Goal: Use online tool/utility: Utilize a website feature to perform a specific function

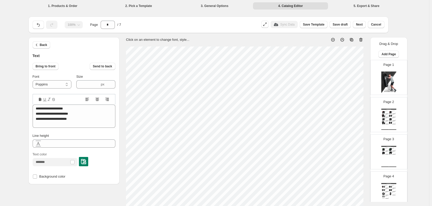
select select "*******"
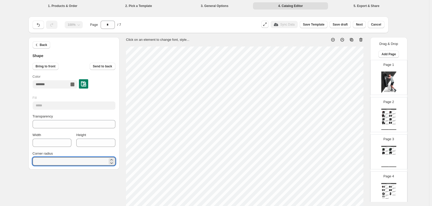
click at [24, 162] on div "100% Page * / 7 Sync Data Save Template Save draft Next Cancel Back Shape Bring…" at bounding box center [214, 193] width 385 height 364
type input "*"
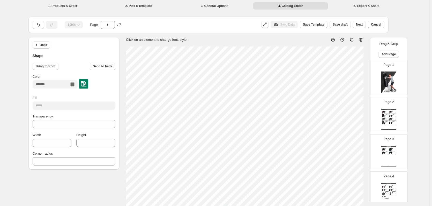
click at [90, 189] on div "Back Shape Bring to front Send to back Color Fill ***** Transparency ** Width *…" at bounding box center [214, 195] width 372 height 317
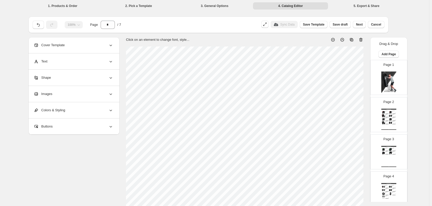
select select "*******"
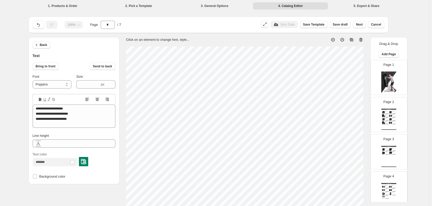
type input "****"
click at [199, 39] on div "Click on an element to change font, style..." at bounding box center [243, 37] width 242 height 9
click at [21, 96] on div "**********" at bounding box center [214, 187] width 429 height 375
click at [396, 81] on div "Page 1" at bounding box center [386, 75] width 33 height 35
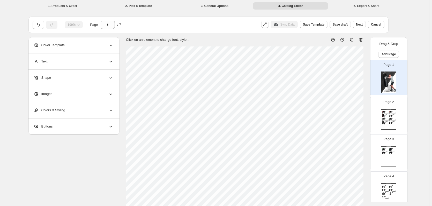
drag, startPoint x: 360, startPoint y: 26, endPoint x: 359, endPoint y: 32, distance: 6.8
click at [359, 32] on div "100% Page * / 7 Sync Data Save Template Save draft Next Cancel" at bounding box center [208, 25] width 360 height 17
click at [380, 112] on div "Page 2 Xpeed Boxing Catalogue Xpeed Contender Boxing Glove Built for the indivi…" at bounding box center [386, 112] width 33 height 35
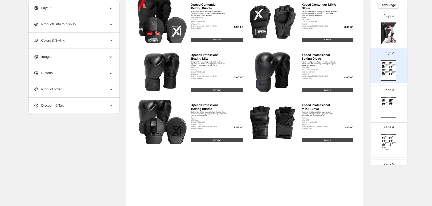
scroll to position [52, 0]
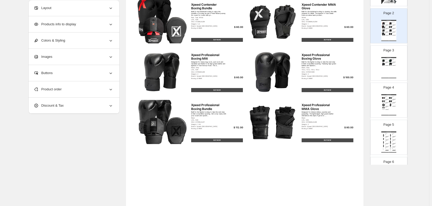
click at [396, 71] on div "Page 3 Xpeed Boxing Catalogue Xpeed Junior Contender Boxing Mitt Ideal for chil…" at bounding box center [386, 61] width 33 height 35
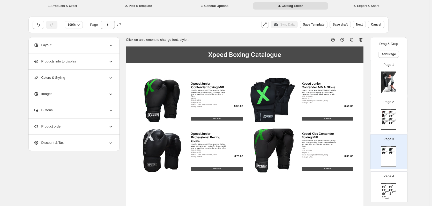
scroll to position [78, 0]
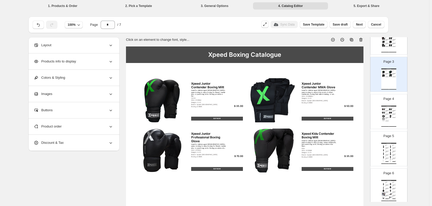
click at [395, 110] on div "$ 60.00" at bounding box center [395, 110] width 1 height 0
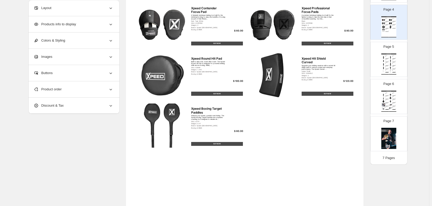
scroll to position [155, 0]
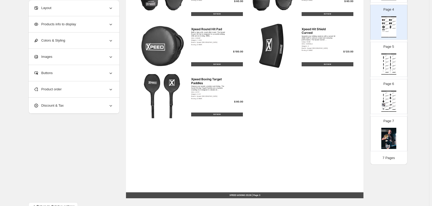
click at [393, 66] on div "Xpeed Boxing Catalogue Xpeed Contender 90cm Boxing Bag Elevate your training se…" at bounding box center [388, 64] width 15 height 21
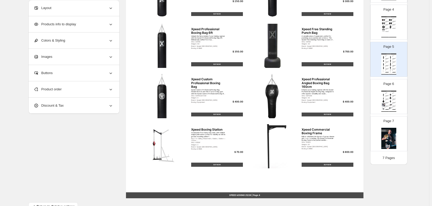
scroll to position [169, 0]
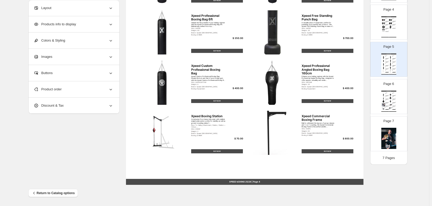
click at [392, 102] on div "Xpeed Boxing Catalogue Xpeed Professional Teardrop Boxing Bag 110cm Elevate you…" at bounding box center [388, 101] width 15 height 21
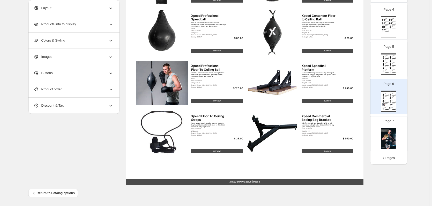
click at [397, 145] on div "Page 7" at bounding box center [386, 132] width 33 height 35
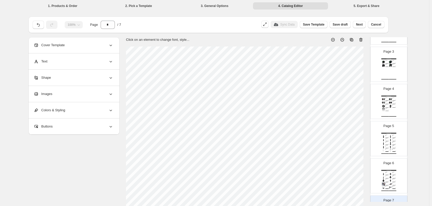
scroll to position [0, 0]
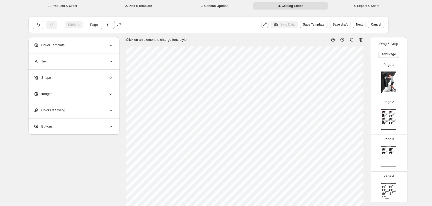
click at [387, 91] on img at bounding box center [388, 82] width 15 height 21
type input "*"
click at [363, 26] on span "Next" at bounding box center [359, 25] width 7 height 4
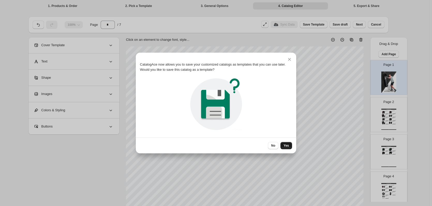
click at [288, 143] on button "Yes" at bounding box center [286, 145] width 12 height 7
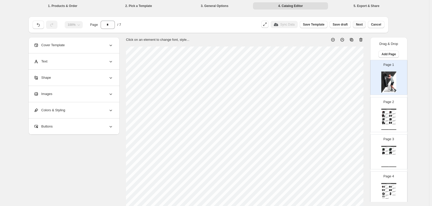
click at [361, 26] on span "Next" at bounding box center [359, 25] width 7 height 4
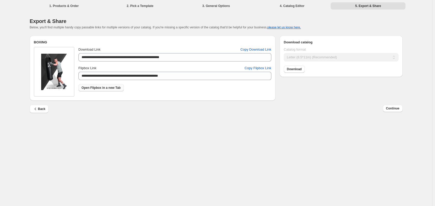
click at [86, 90] on span "Open Flipbox in a new Tab" at bounding box center [100, 88] width 39 height 4
